Goal: Task Accomplishment & Management: Manage account settings

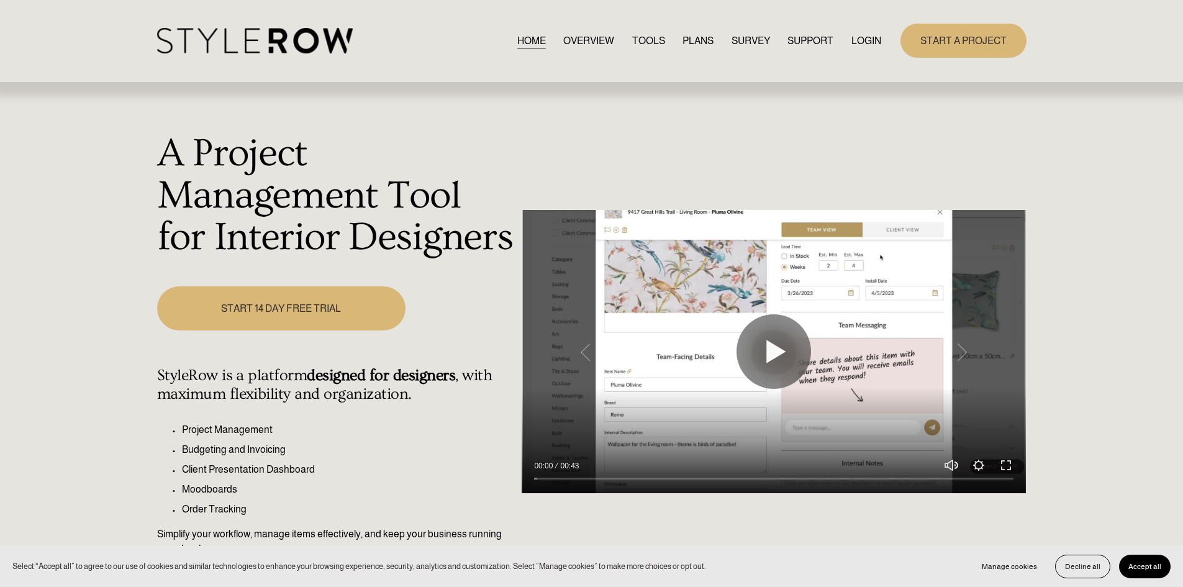
click at [867, 36] on link "LOGIN" at bounding box center [866, 40] width 30 height 17
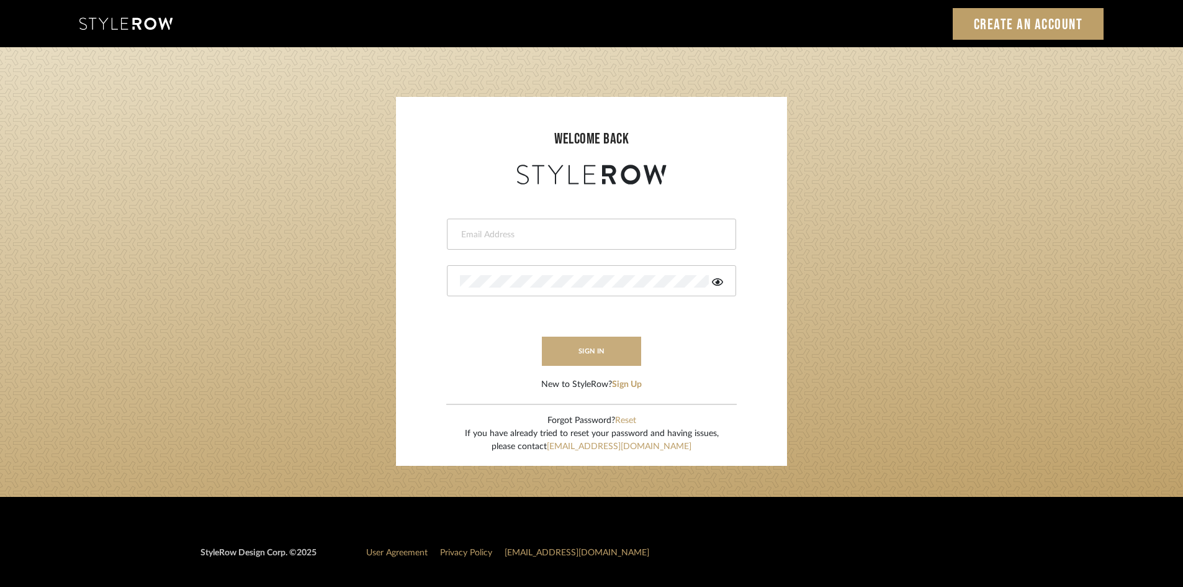
type input "carrie@tresbelleinteriors.com"
click at [577, 347] on button "sign in" at bounding box center [591, 350] width 99 height 29
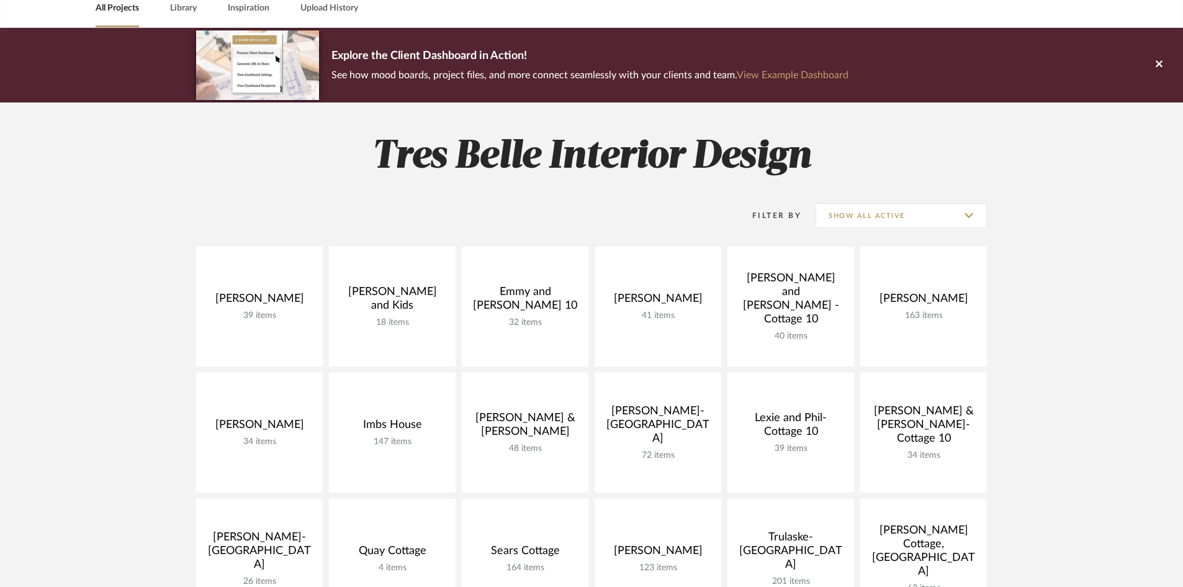
scroll to position [62, 0]
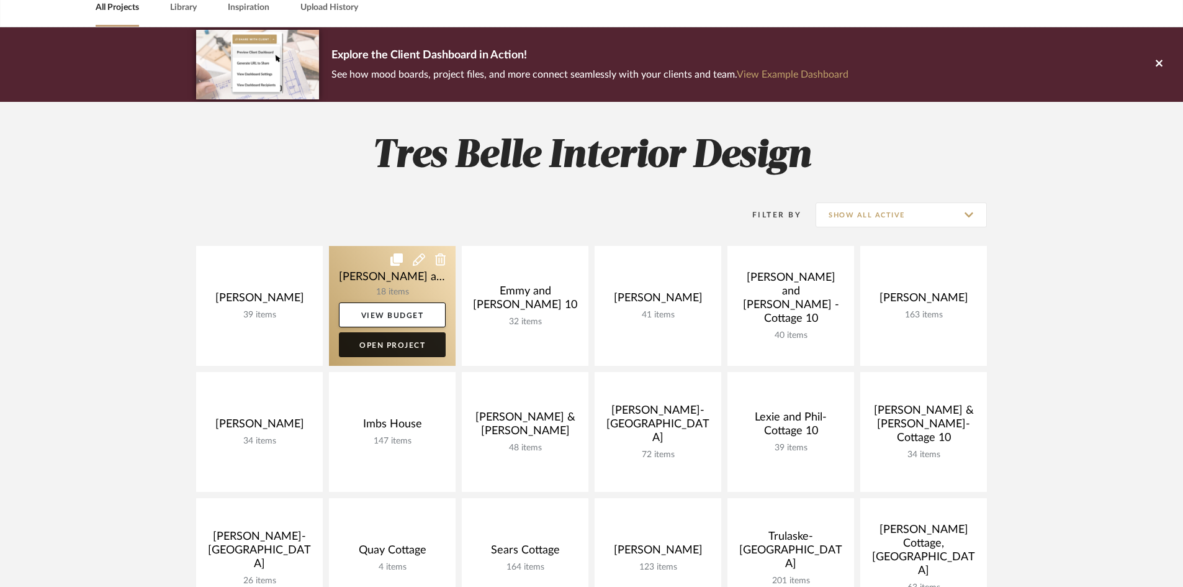
click at [396, 343] on link "Open Project" at bounding box center [392, 344] width 107 height 25
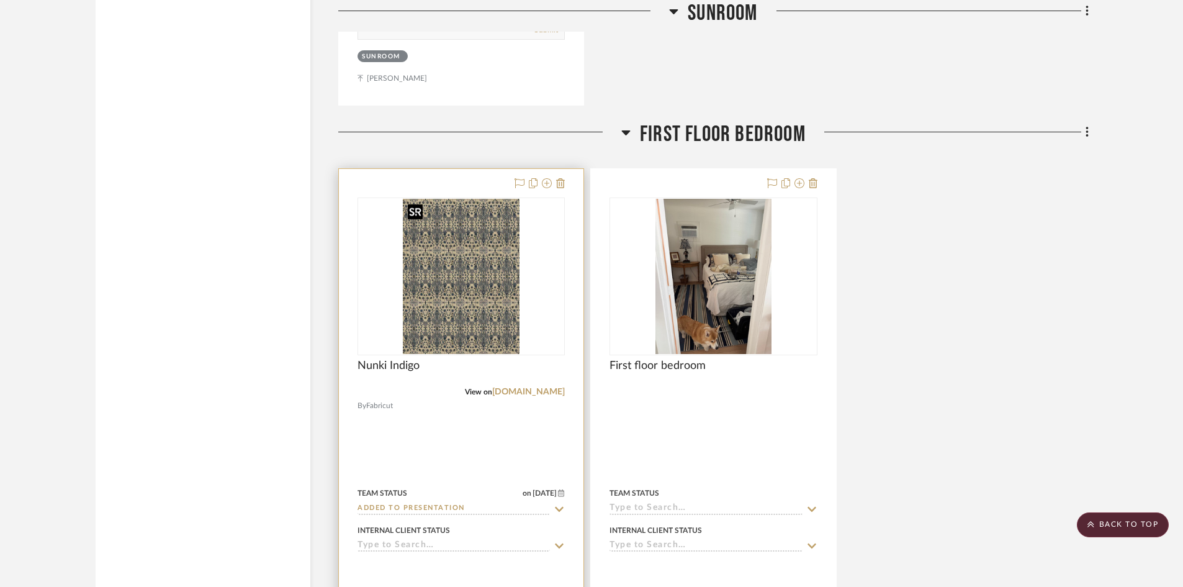
scroll to position [3290, 0]
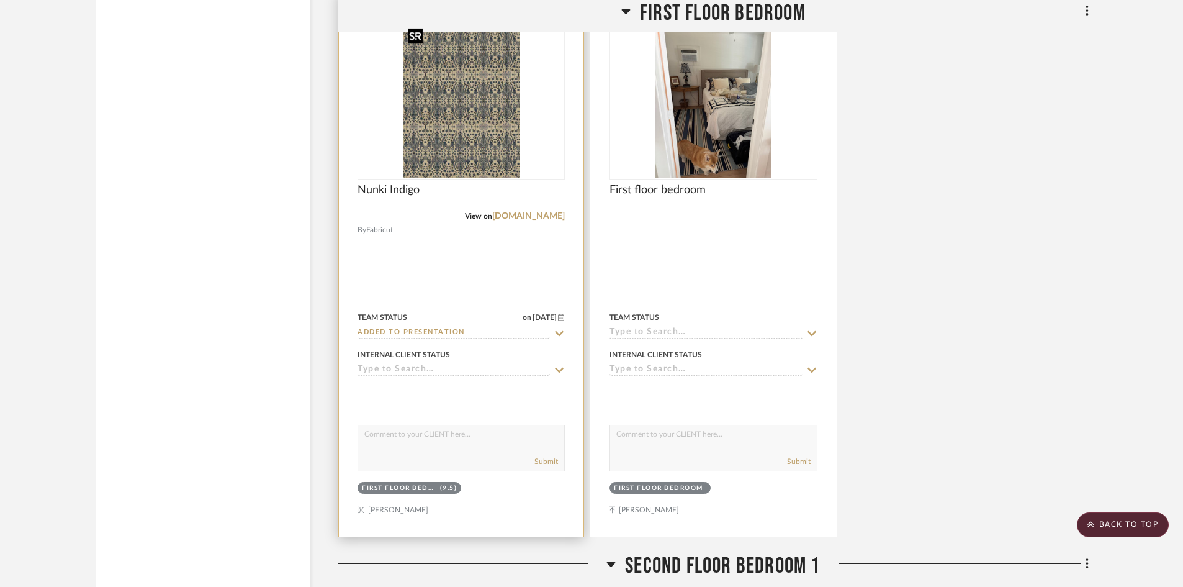
click at [474, 128] on img "0" at bounding box center [461, 100] width 117 height 155
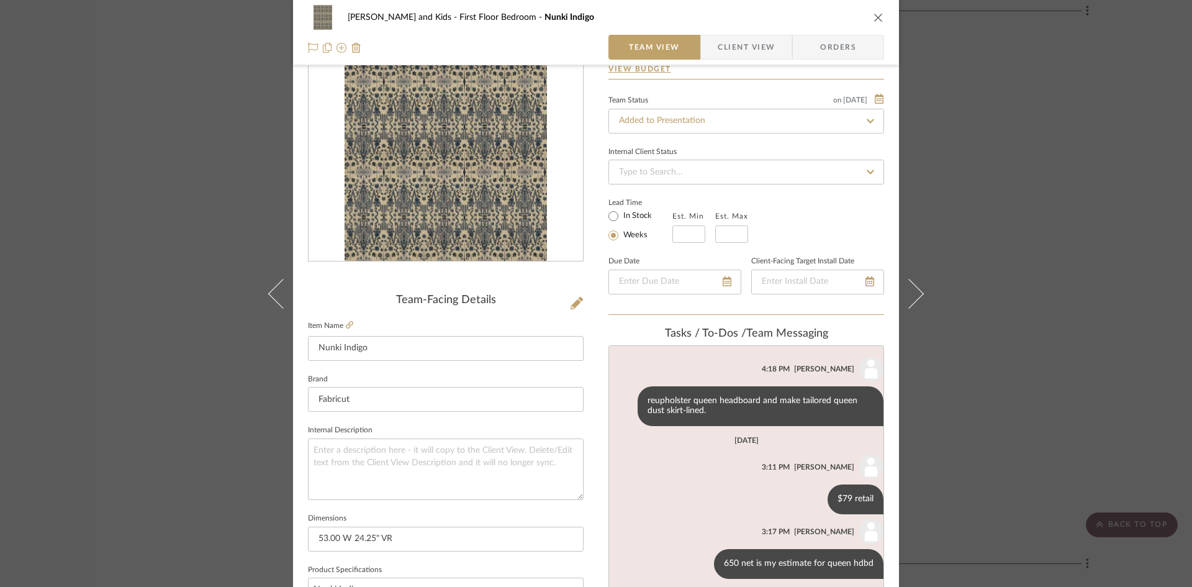
scroll to position [124, 0]
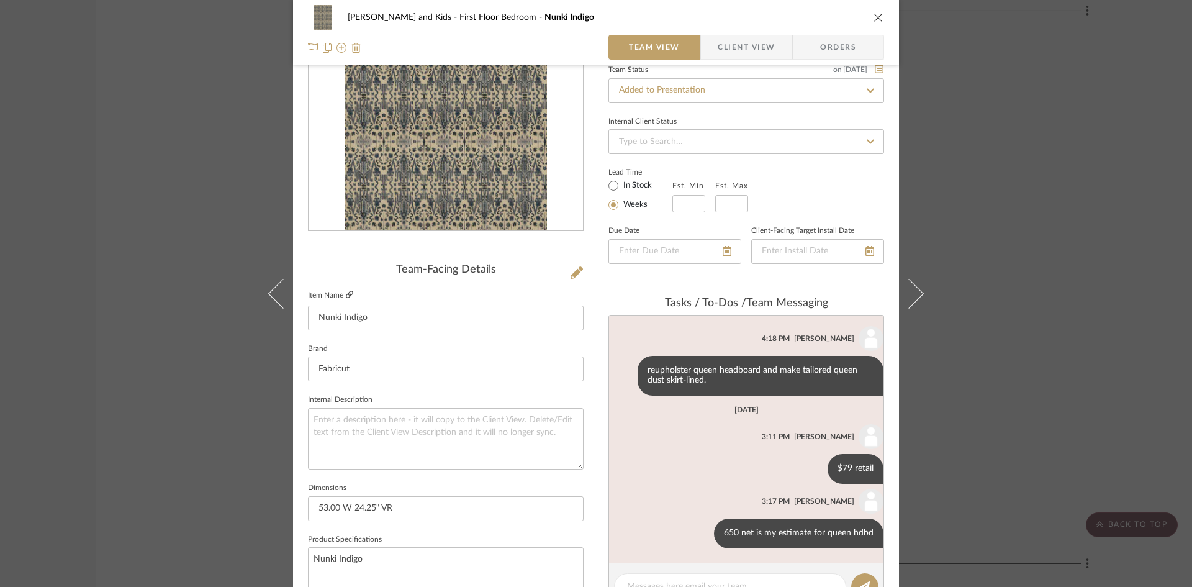
click at [347, 291] on icon at bounding box center [349, 294] width 7 height 7
click at [873, 18] on icon "close" at bounding box center [878, 17] width 10 height 10
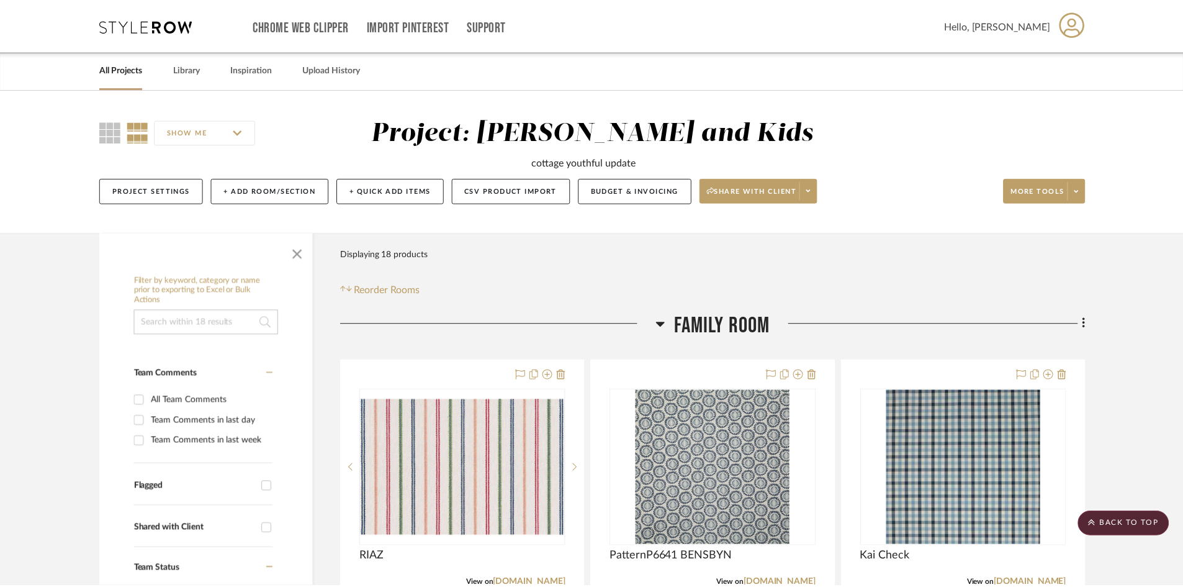
scroll to position [3290, 0]
